Goal: Task Accomplishment & Management: Use online tool/utility

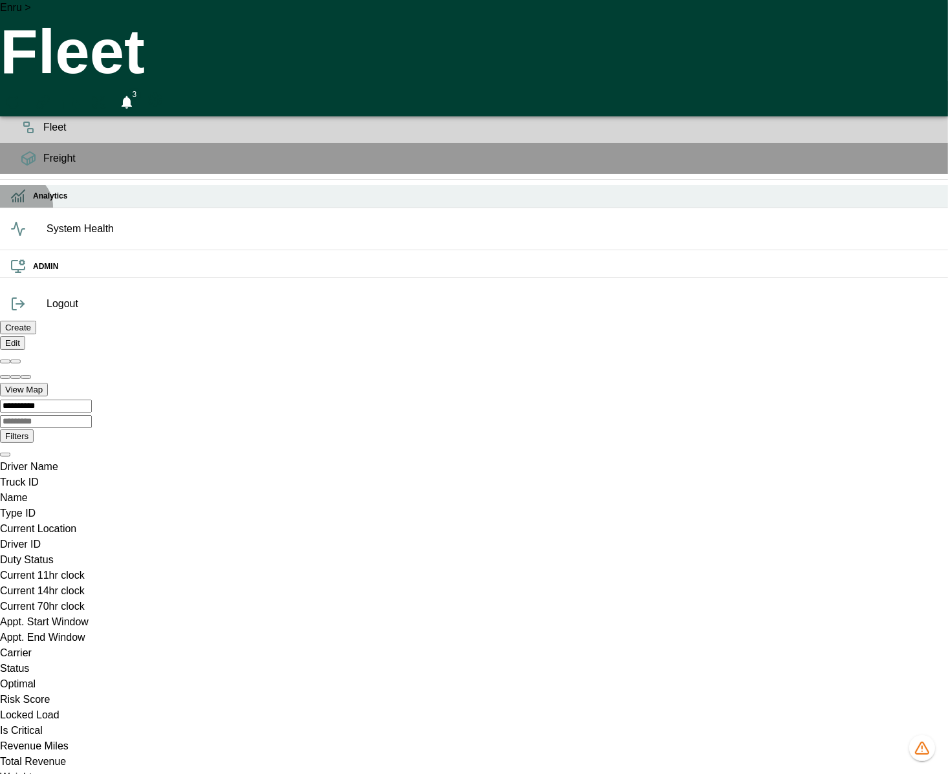
click at [33, 202] on h6 "Analytics" at bounding box center [485, 196] width 904 height 12
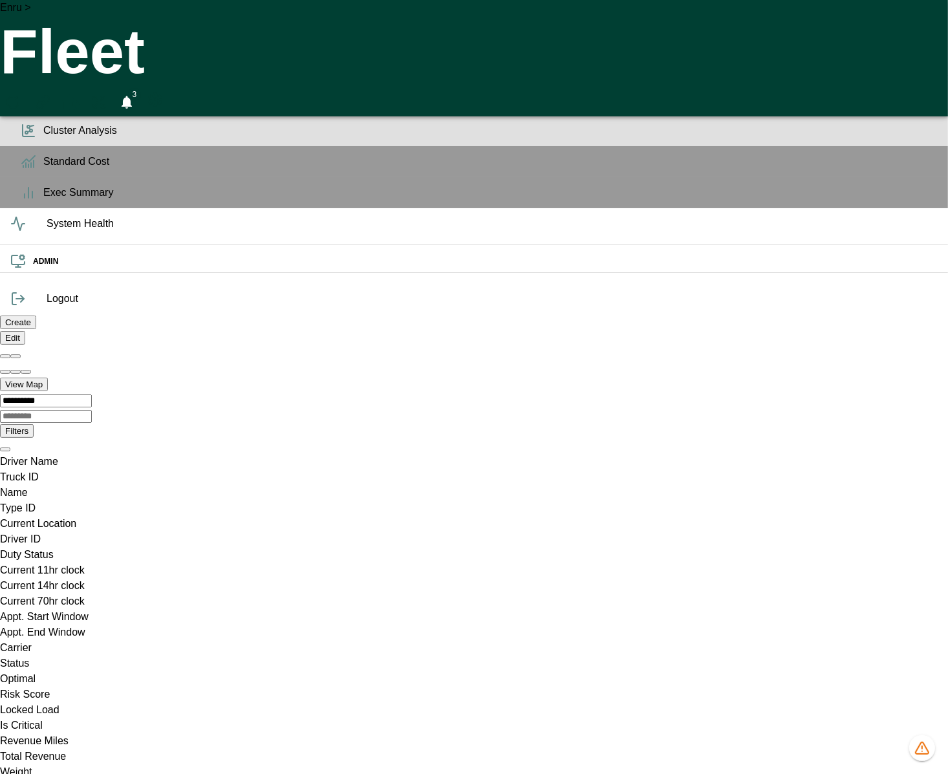
click at [21, 138] on icon at bounding box center [29, 131] width 16 height 16
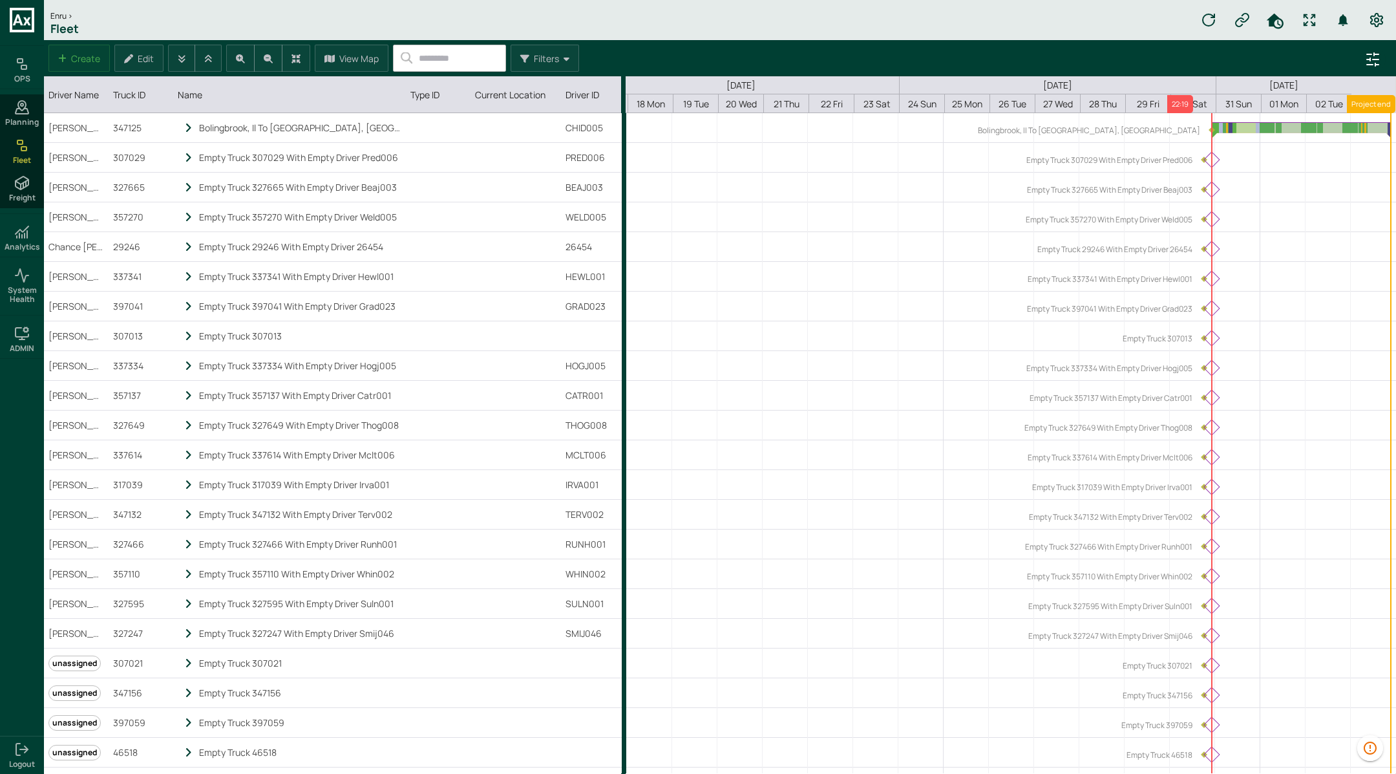
scroll to position [0, 182]
drag, startPoint x: 1107, startPoint y: 1, endPoint x: 800, endPoint y: 285, distance: 417.6
click at [800, 285] on div "normal subgrid" at bounding box center [921, 276] width 950 height 29
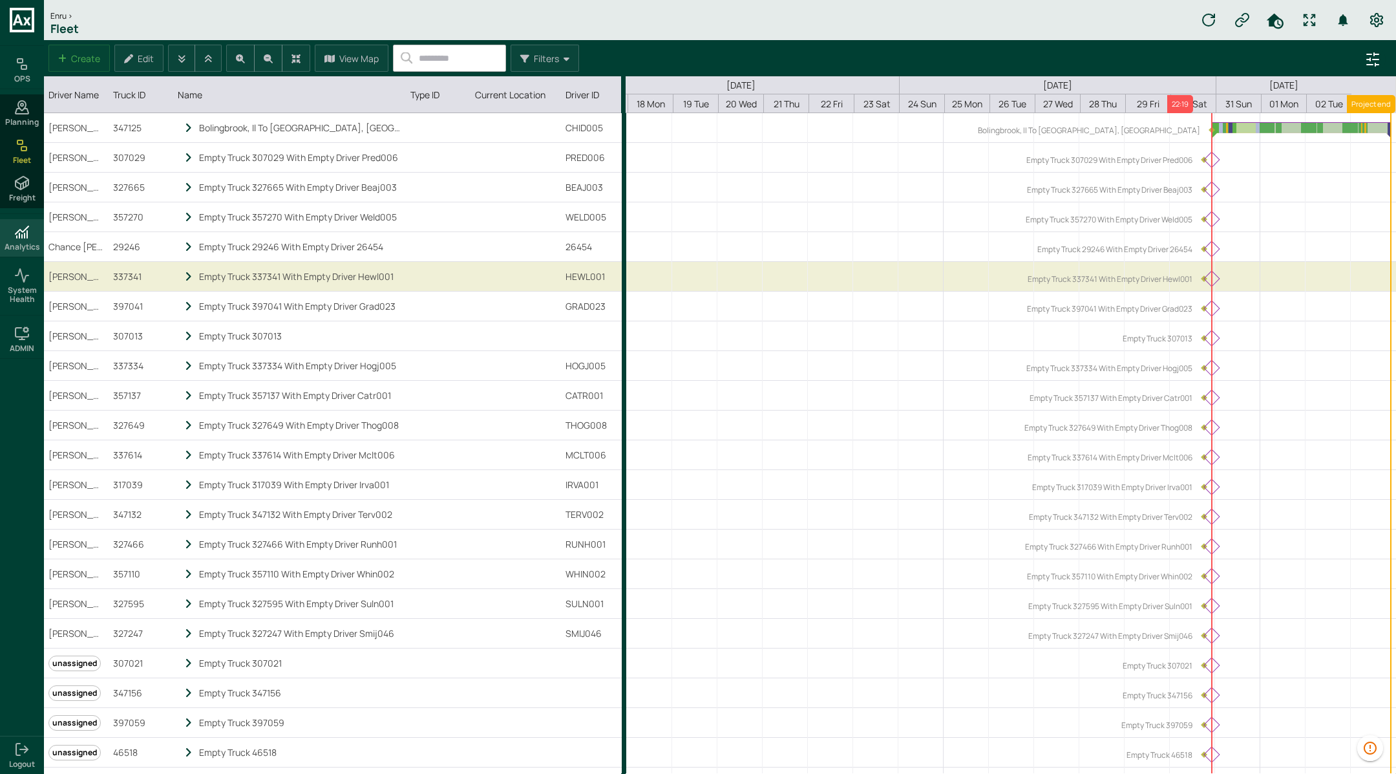
click at [25, 236] on icon at bounding box center [25, 235] width 0 height 5
click at [24, 160] on icon at bounding box center [22, 157] width 16 height 16
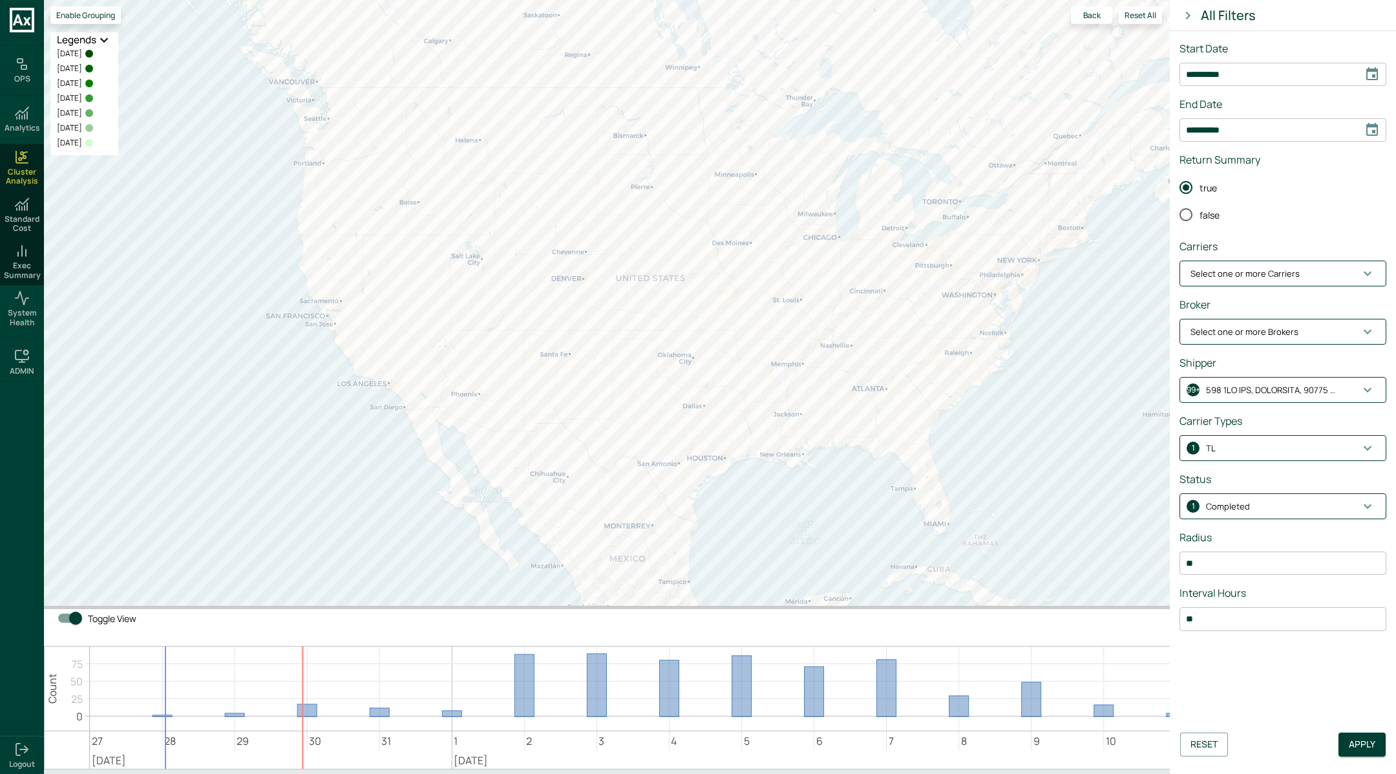
click at [1116, 79] on icon "Choose date, selected date is Aug 14, 2025" at bounding box center [1372, 73] width 12 height 13
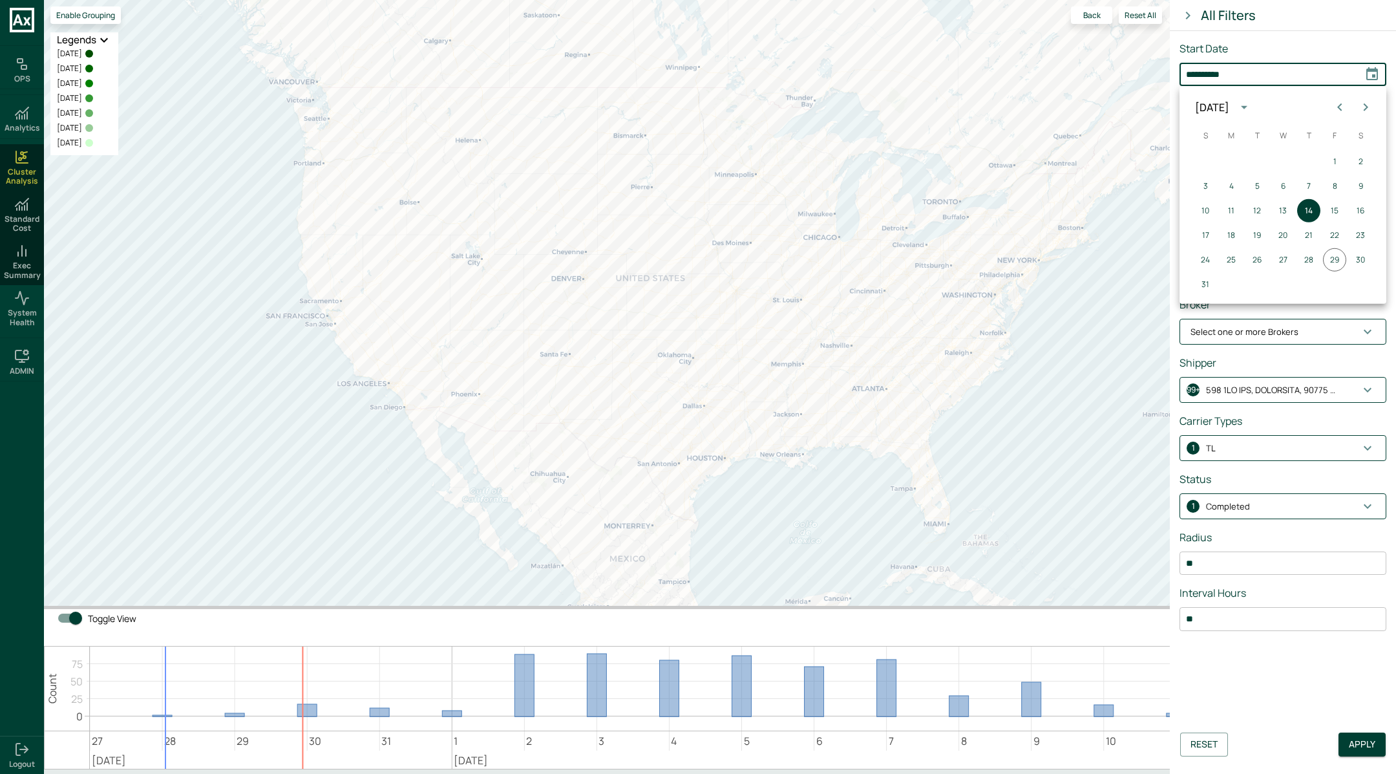
click at [1116, 105] on icon "Previous month" at bounding box center [1340, 108] width 16 height 16
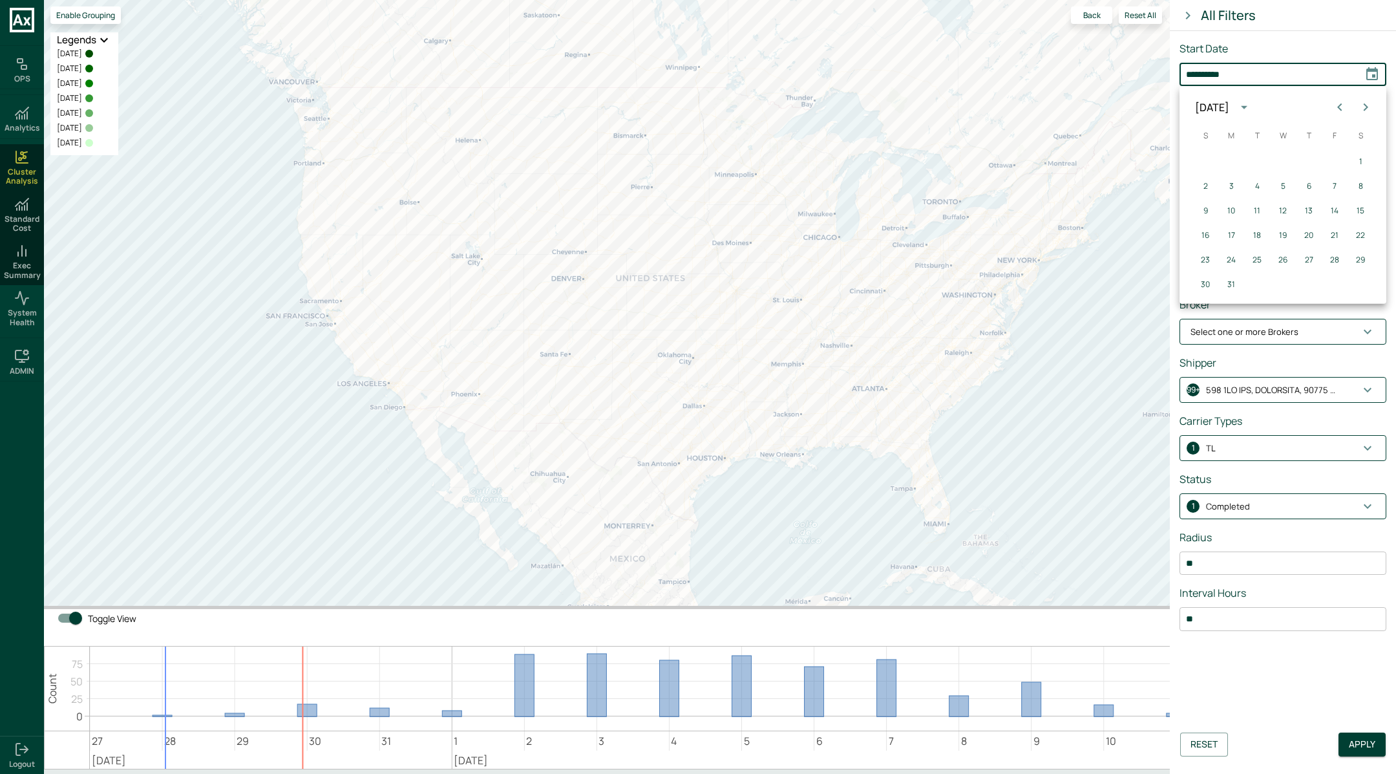
click at [1116, 105] on icon "Previous month" at bounding box center [1340, 108] width 16 height 16
click at [1116, 105] on icon "Next month" at bounding box center [1366, 108] width 16 height 16
click at [1116, 159] on button "1" at bounding box center [1282, 161] width 23 height 23
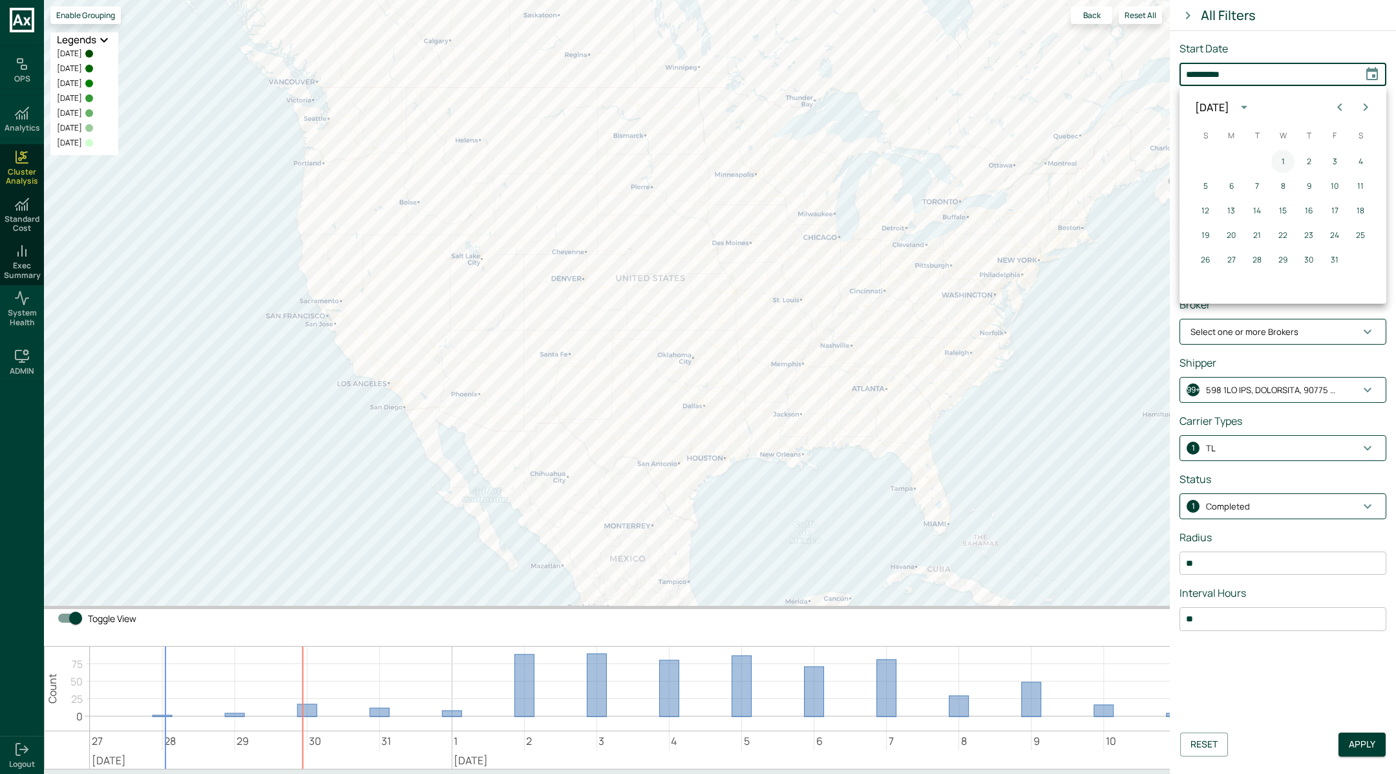
type input "**********"
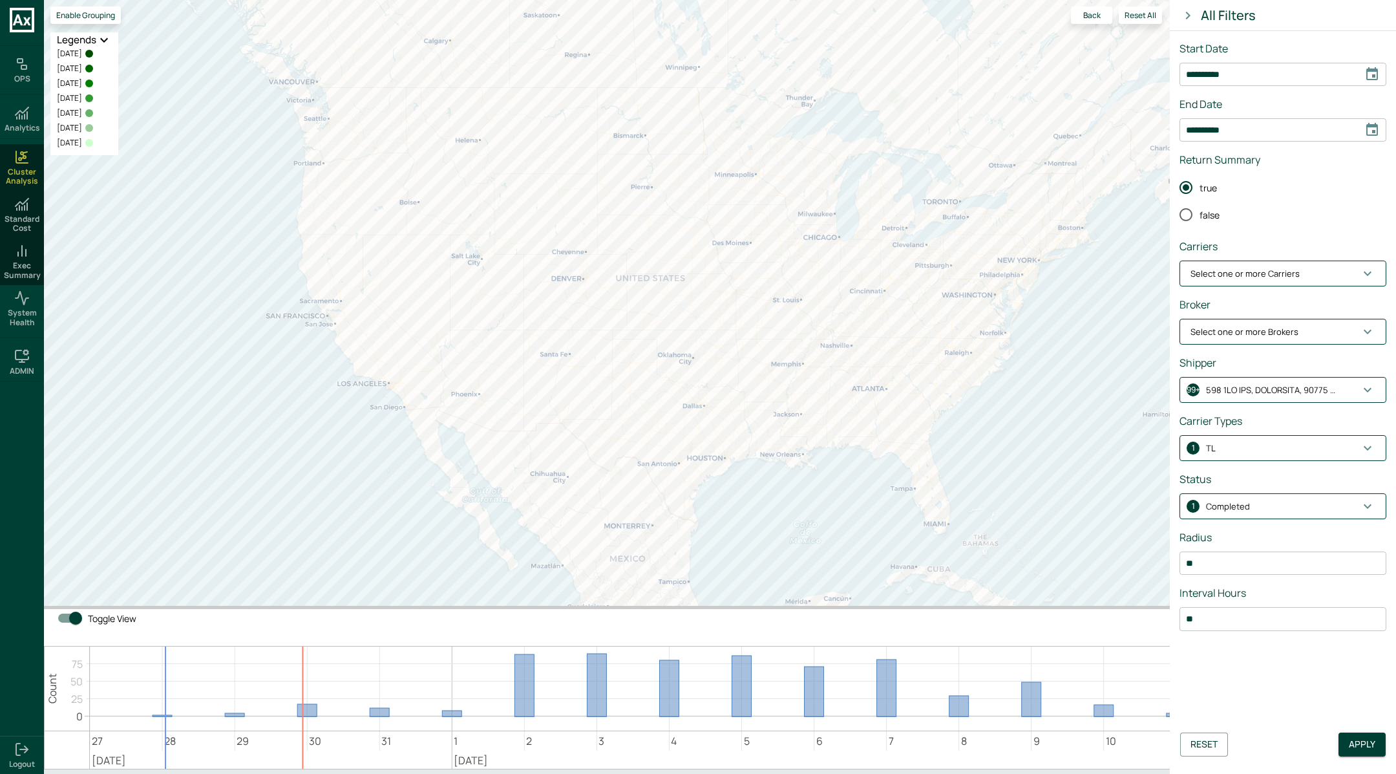
click at [1116, 127] on icon "Choose date, selected date is Aug 29, 2025" at bounding box center [1372, 129] width 12 height 13
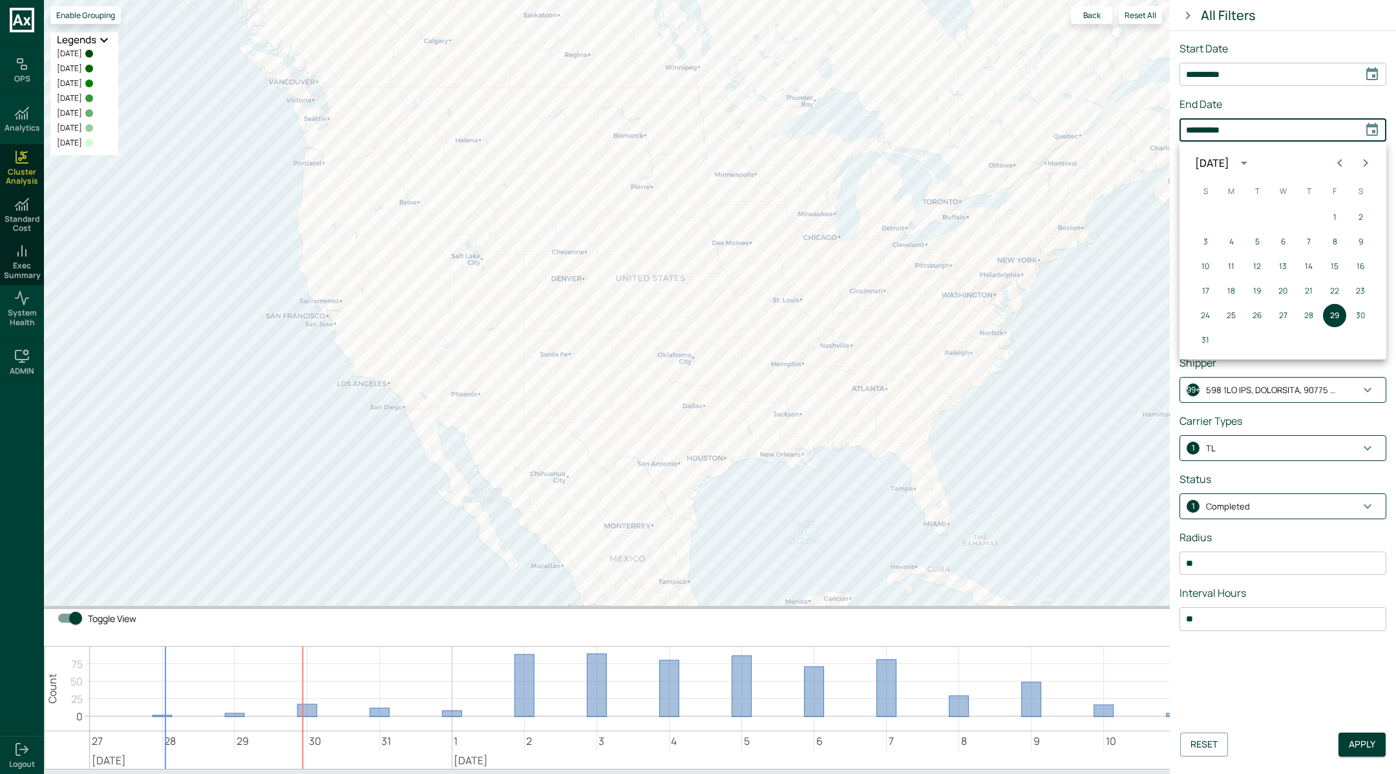
click at [1116, 159] on icon "Previous month" at bounding box center [1340, 163] width 16 height 16
click at [1116, 163] on icon "Next month" at bounding box center [1366, 163] width 5 height 8
click at [1116, 314] on button "30" at bounding box center [1231, 315] width 23 height 23
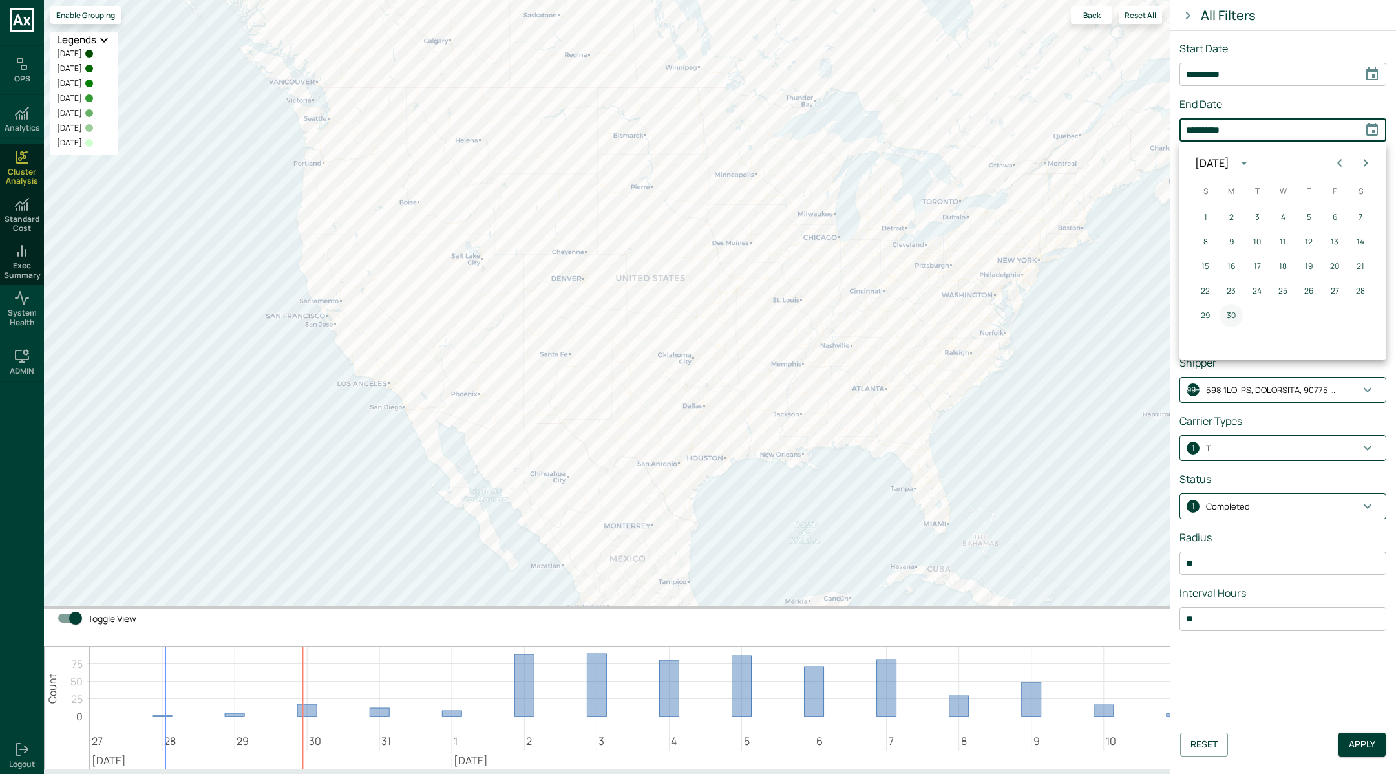
type input "**********"
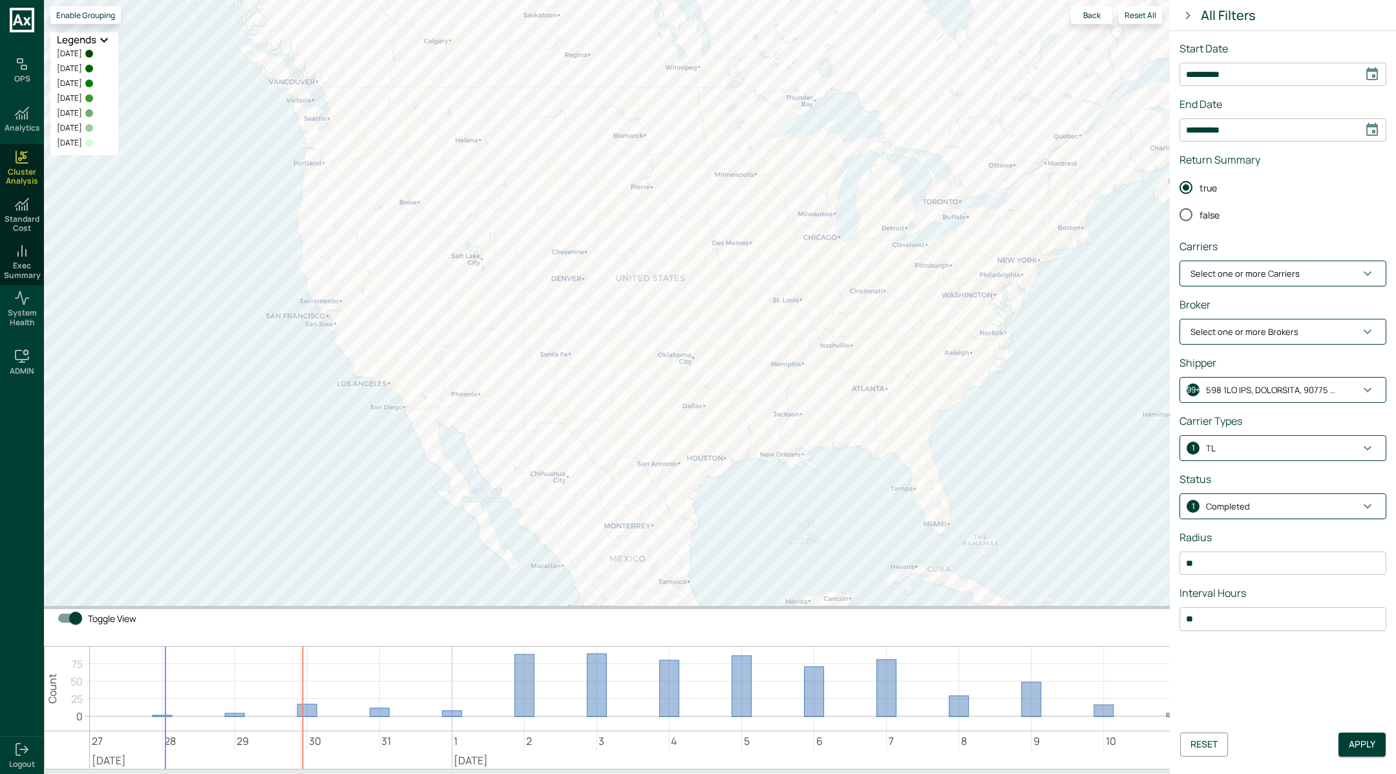
click at [1116, 336] on span "Select one or more Brokers" at bounding box center [1275, 332] width 169 height 13
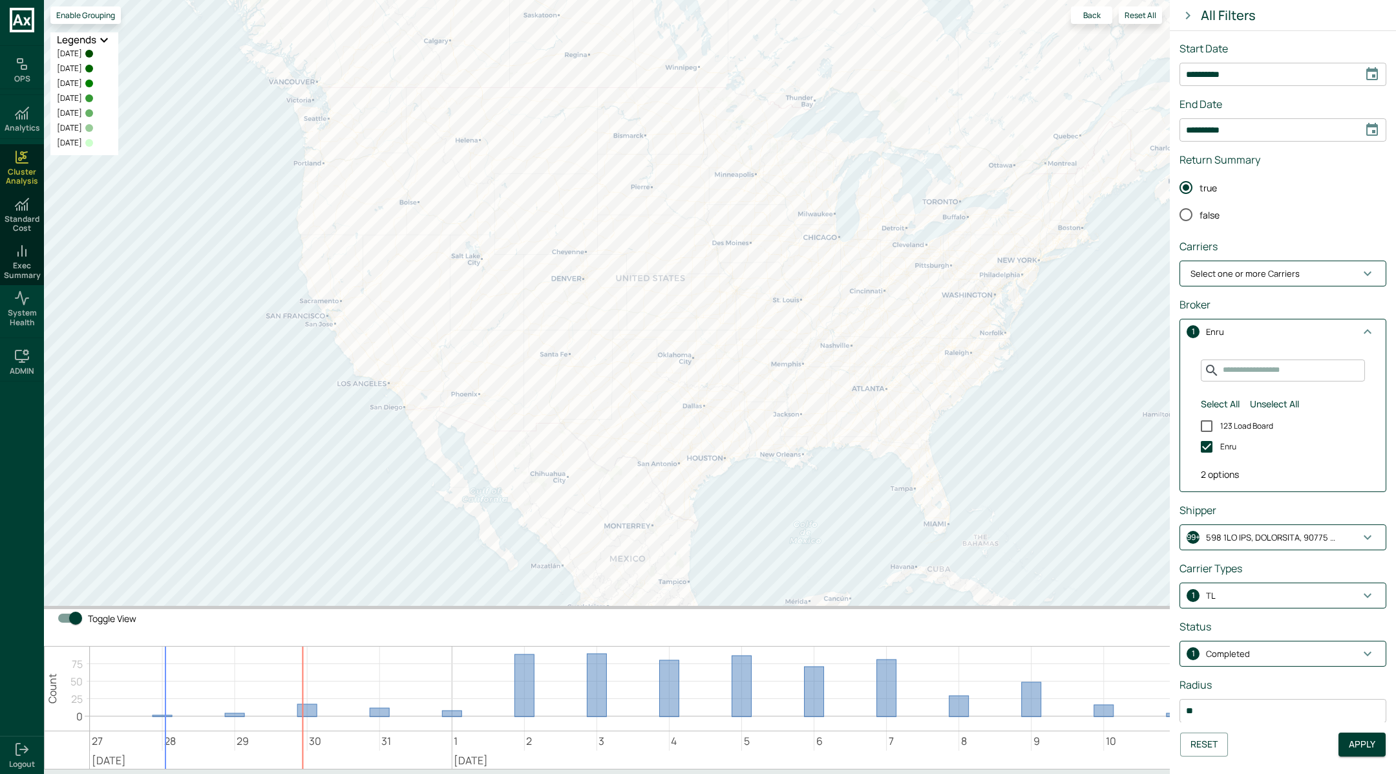
click at [1116, 326] on icon "button" at bounding box center [1368, 332] width 16 height 16
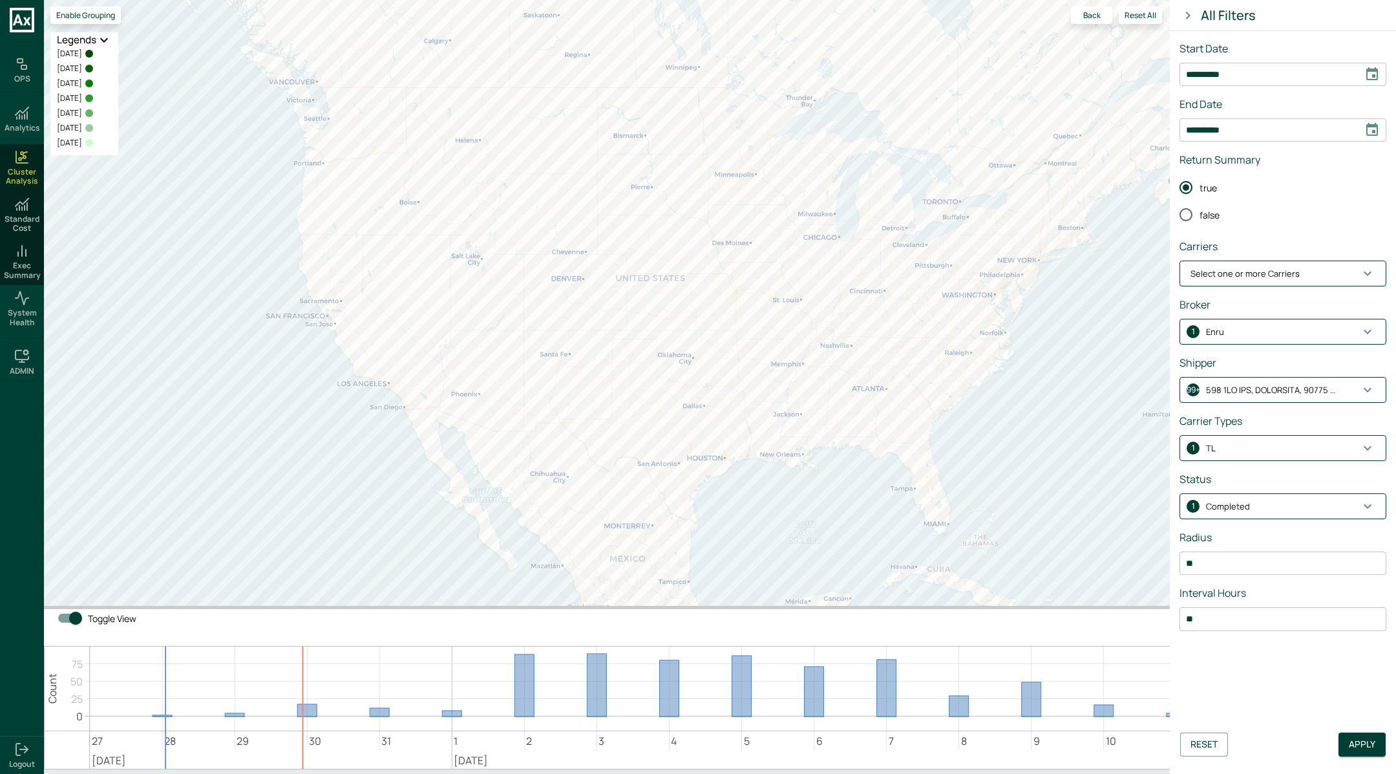
click at [1116, 392] on p "button" at bounding box center [1270, 390] width 129 height 13
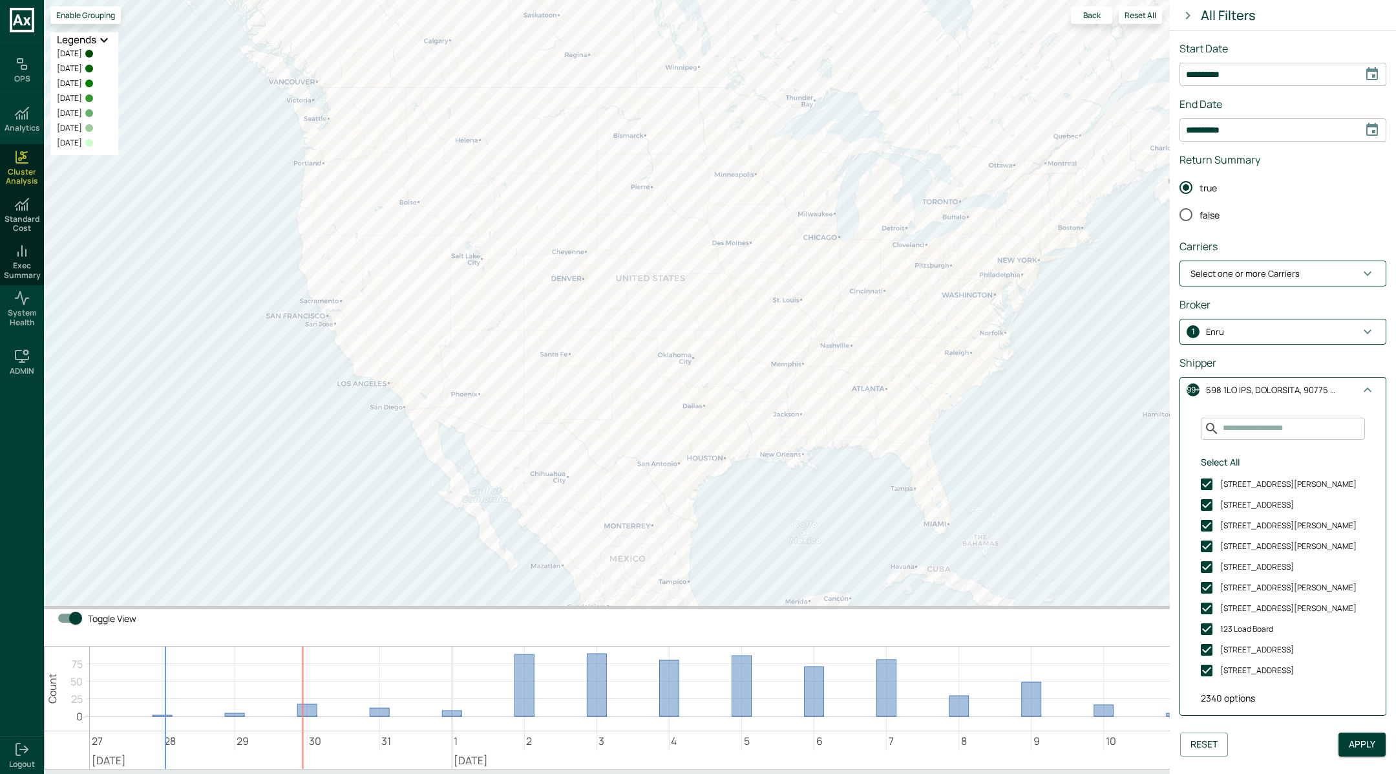
click at [1116, 432] on input "Search for Shippers" at bounding box center [1292, 428] width 145 height 21
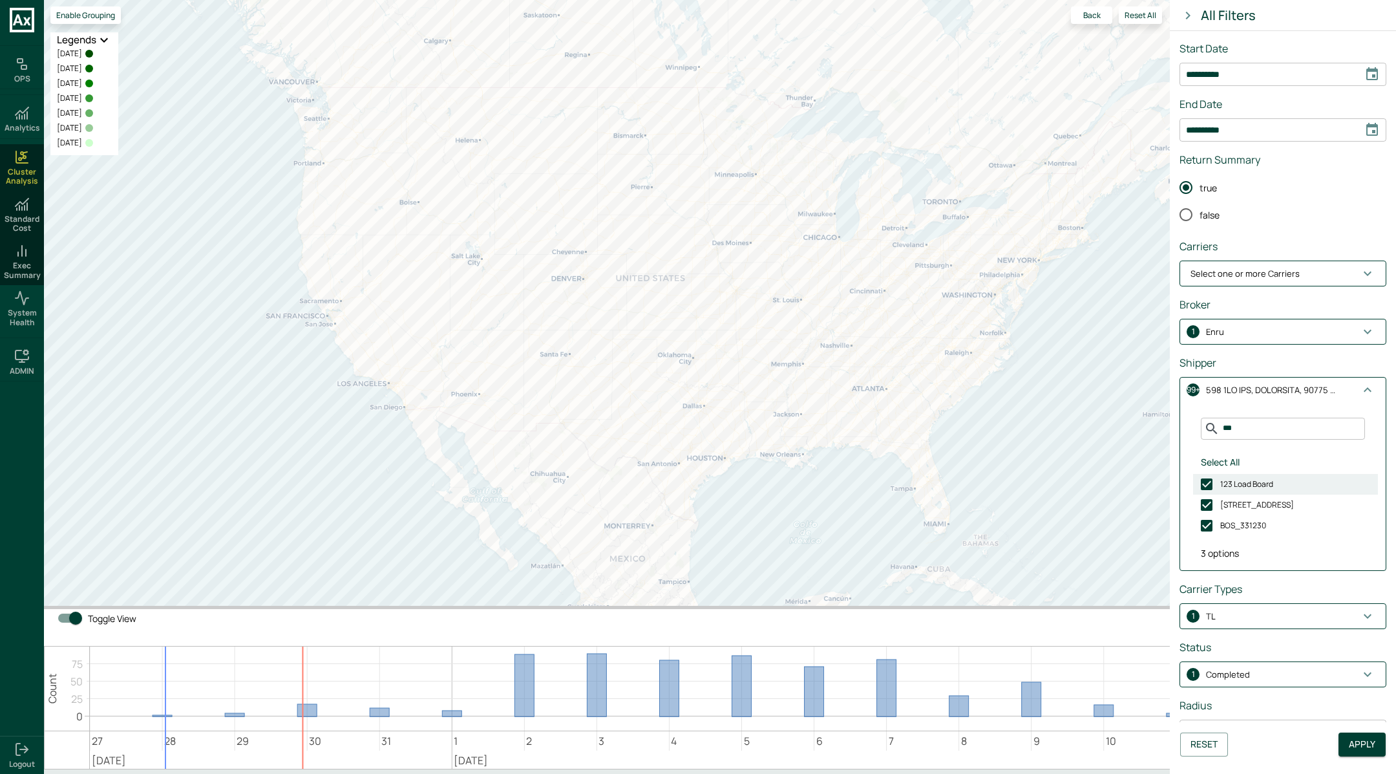
click at [1116, 480] on span "123 Load Board" at bounding box center [1246, 484] width 53 height 12
click at [1116, 357] on div "Shipper" at bounding box center [1283, 363] width 207 height 16
click at [1116, 428] on input "***" at bounding box center [1292, 428] width 145 height 21
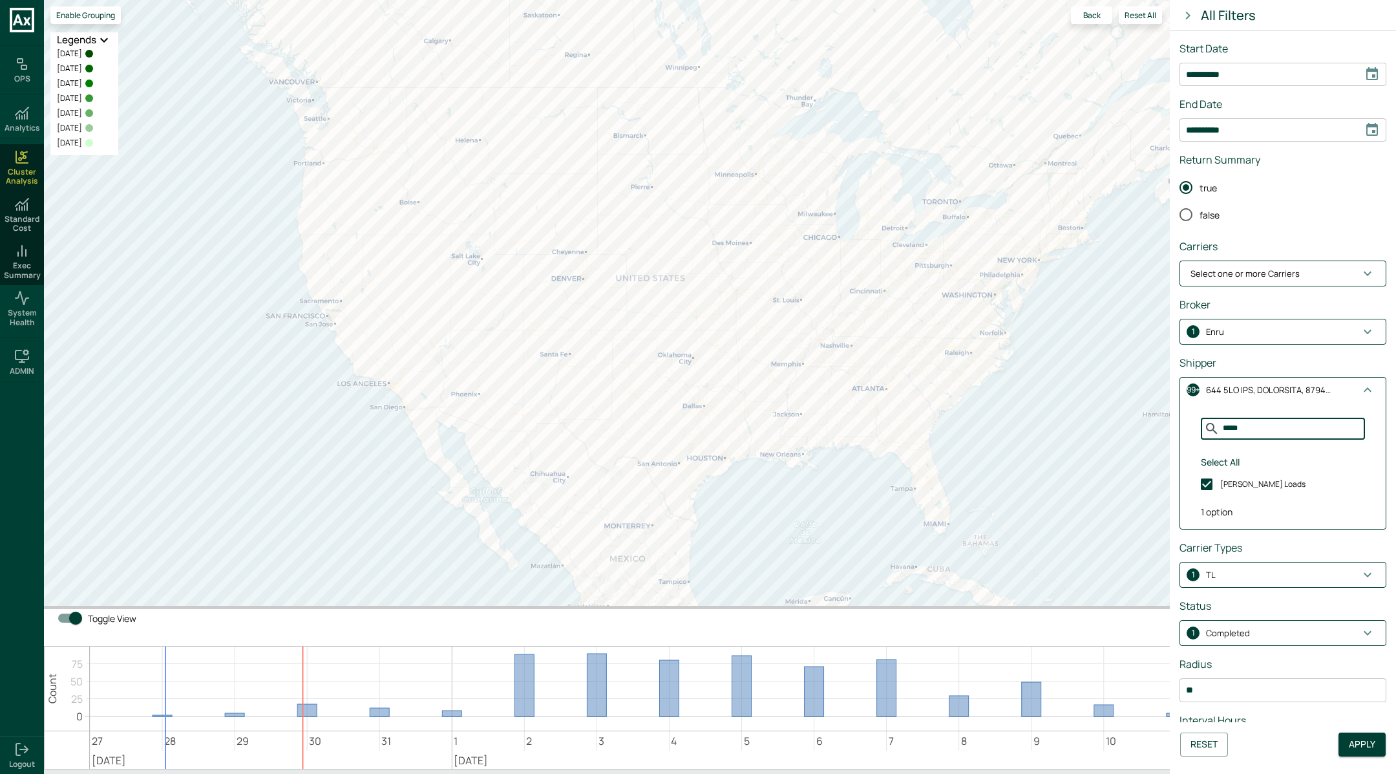
type input "*****"
click at [1116, 392] on icon "button" at bounding box center [1368, 390] width 16 height 16
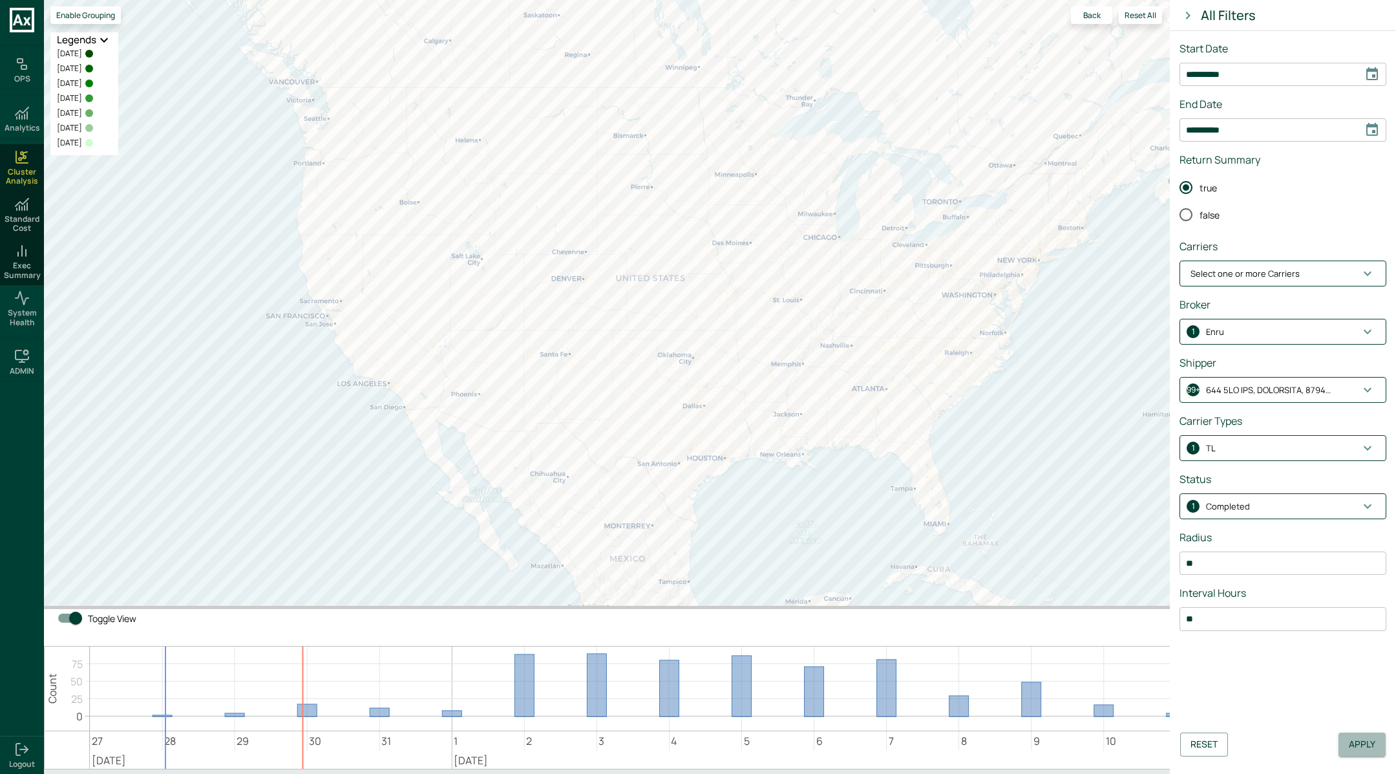
click at [1116, 619] on button "Apply" at bounding box center [1362, 744] width 47 height 24
